Goal: Navigation & Orientation: Find specific page/section

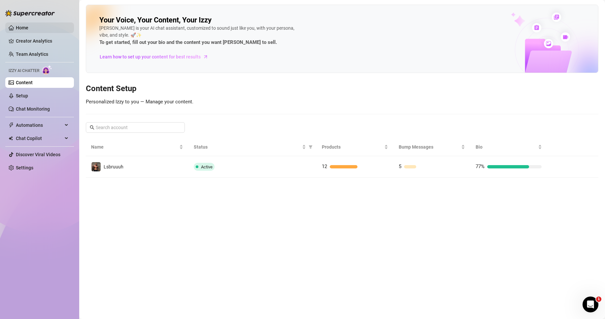
click at [28, 26] on link "Home" at bounding box center [22, 27] width 13 height 5
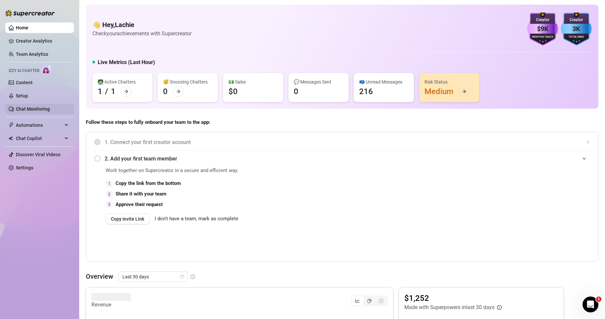
click at [35, 110] on link "Chat Monitoring" at bounding box center [33, 108] width 34 height 5
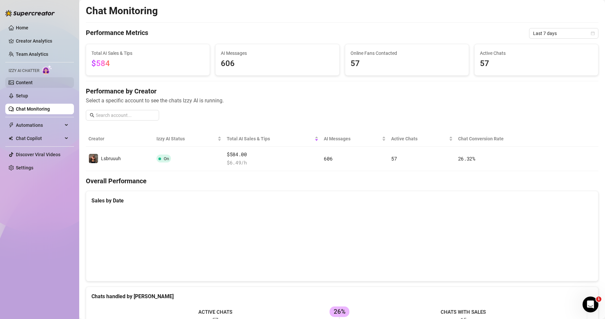
click at [33, 85] on link "Content" at bounding box center [24, 82] width 17 height 5
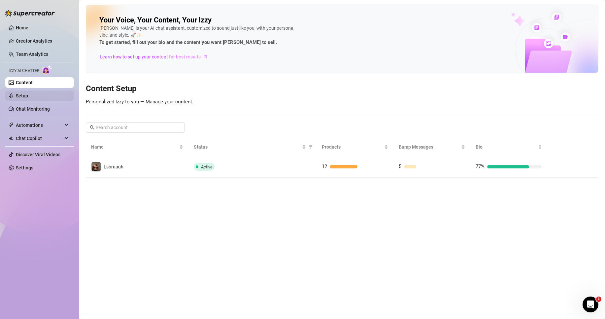
click at [28, 96] on link "Setup" at bounding box center [22, 95] width 12 height 5
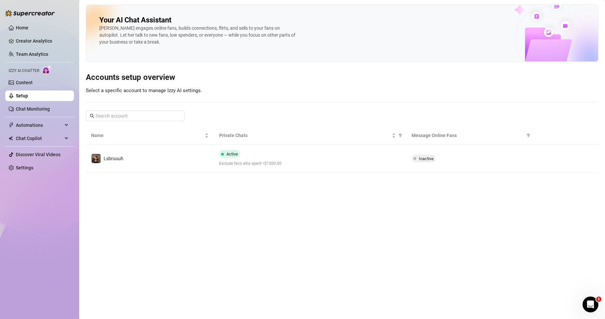
click at [39, 48] on ul "Home Creator Analytics Team Analytics Izzy AI Chatter Content Setup Chat Monito…" at bounding box center [39, 98] width 69 height 156
click at [39, 52] on link "Team Analytics" at bounding box center [32, 53] width 32 height 5
